Goal: Information Seeking & Learning: Learn about a topic

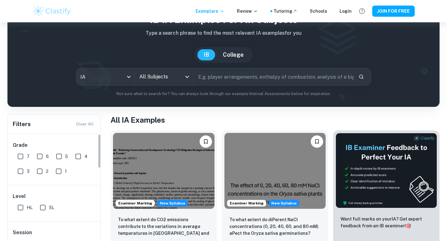
scroll to position [77, 0]
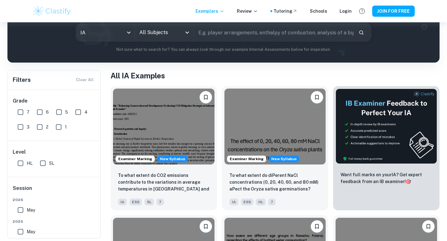
click at [21, 115] on input "7" at bounding box center [20, 112] width 12 height 12
checkbox input "true"
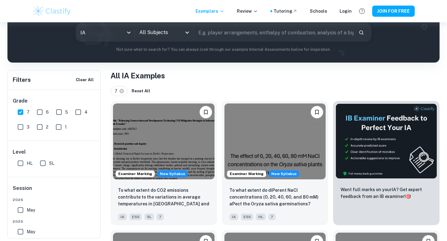
click at [43, 163] on input "SL" at bounding box center [43, 163] width 12 height 12
checkbox input "true"
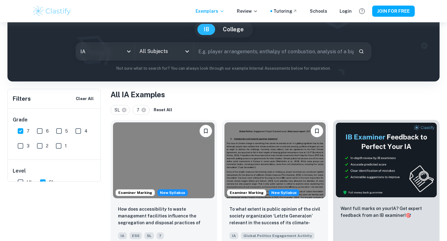
scroll to position [0, 0]
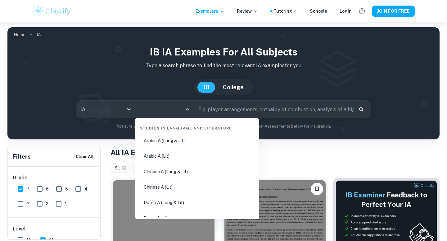
click at [148, 111] on input "All Subjects" at bounding box center [160, 110] width 44 height 12
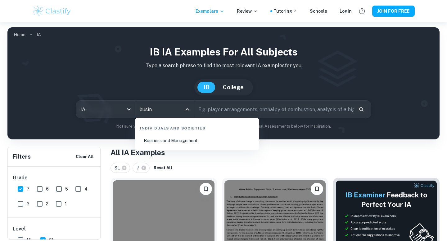
click at [165, 140] on li "Business and Management" at bounding box center [196, 141] width 119 height 14
type input "Business and Management"
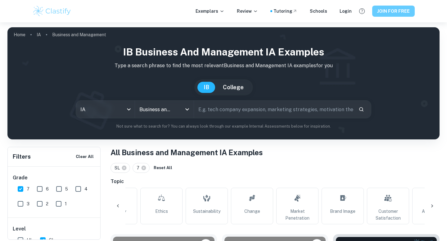
click at [392, 13] on button "JOIN FOR FREE" at bounding box center [393, 11] width 42 height 11
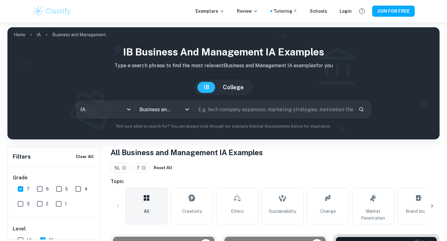
click at [277, 57] on h1 "IB Business and Management IA examples" at bounding box center [223, 52] width 422 height 15
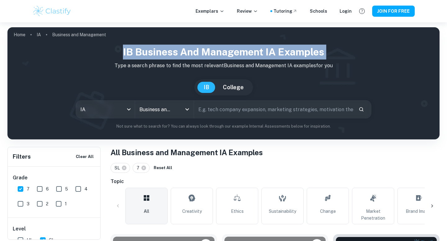
click at [277, 57] on h1 "IB Business and Management IA examples" at bounding box center [223, 52] width 422 height 15
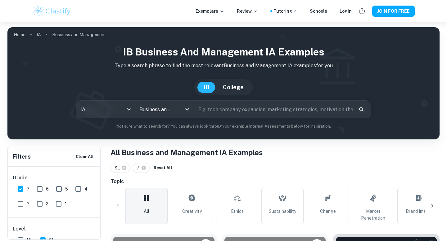
click at [275, 53] on h1 "IB Business and Management IA examples" at bounding box center [223, 52] width 422 height 15
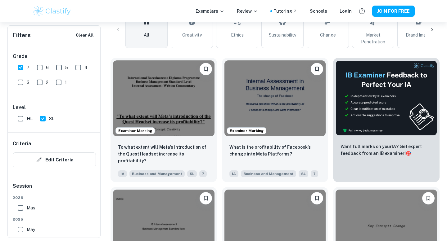
scroll to position [178, 0]
